Goal: Information Seeking & Learning: Learn about a topic

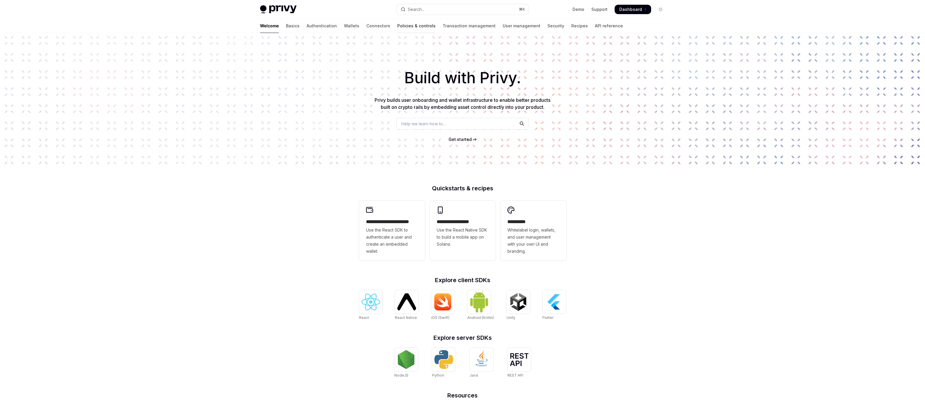
click at [397, 28] on link "Policies & controls" at bounding box center [416, 26] width 38 height 14
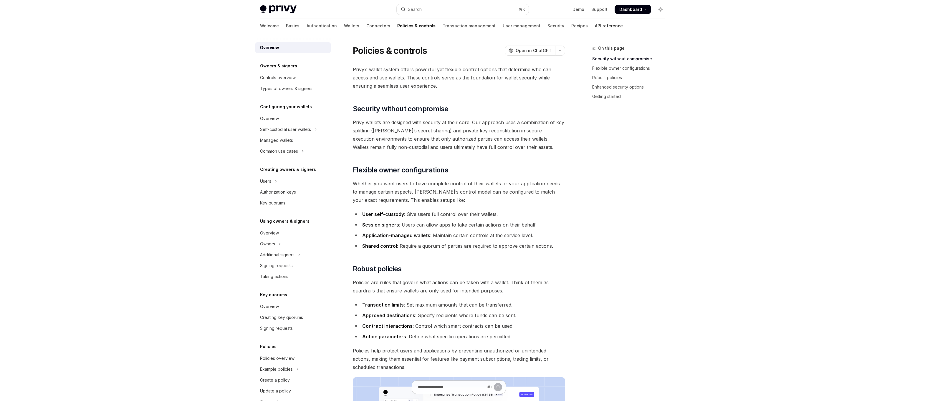
click at [595, 23] on link "API reference" at bounding box center [609, 26] width 28 height 14
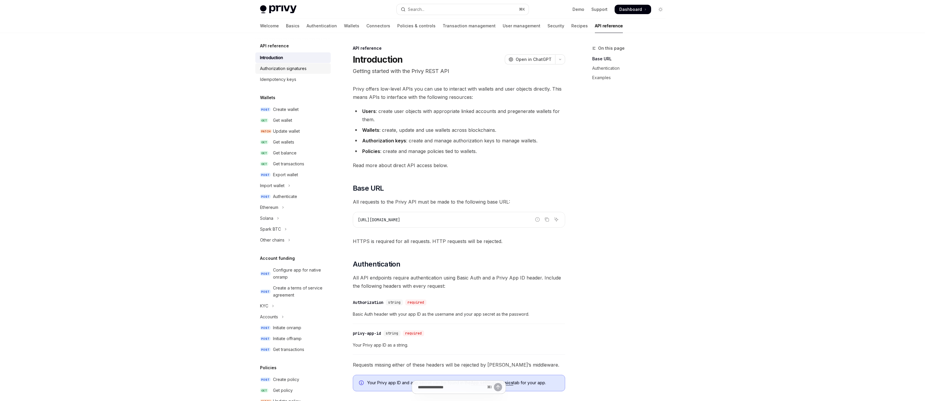
click at [289, 68] on div "Authorization signatures" at bounding box center [283, 68] width 47 height 7
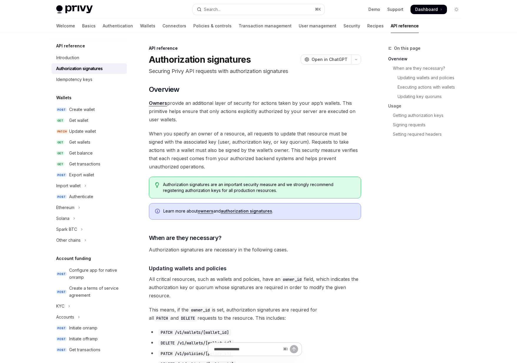
type textarea "*"
